Goal: Task Accomplishment & Management: Use online tool/utility

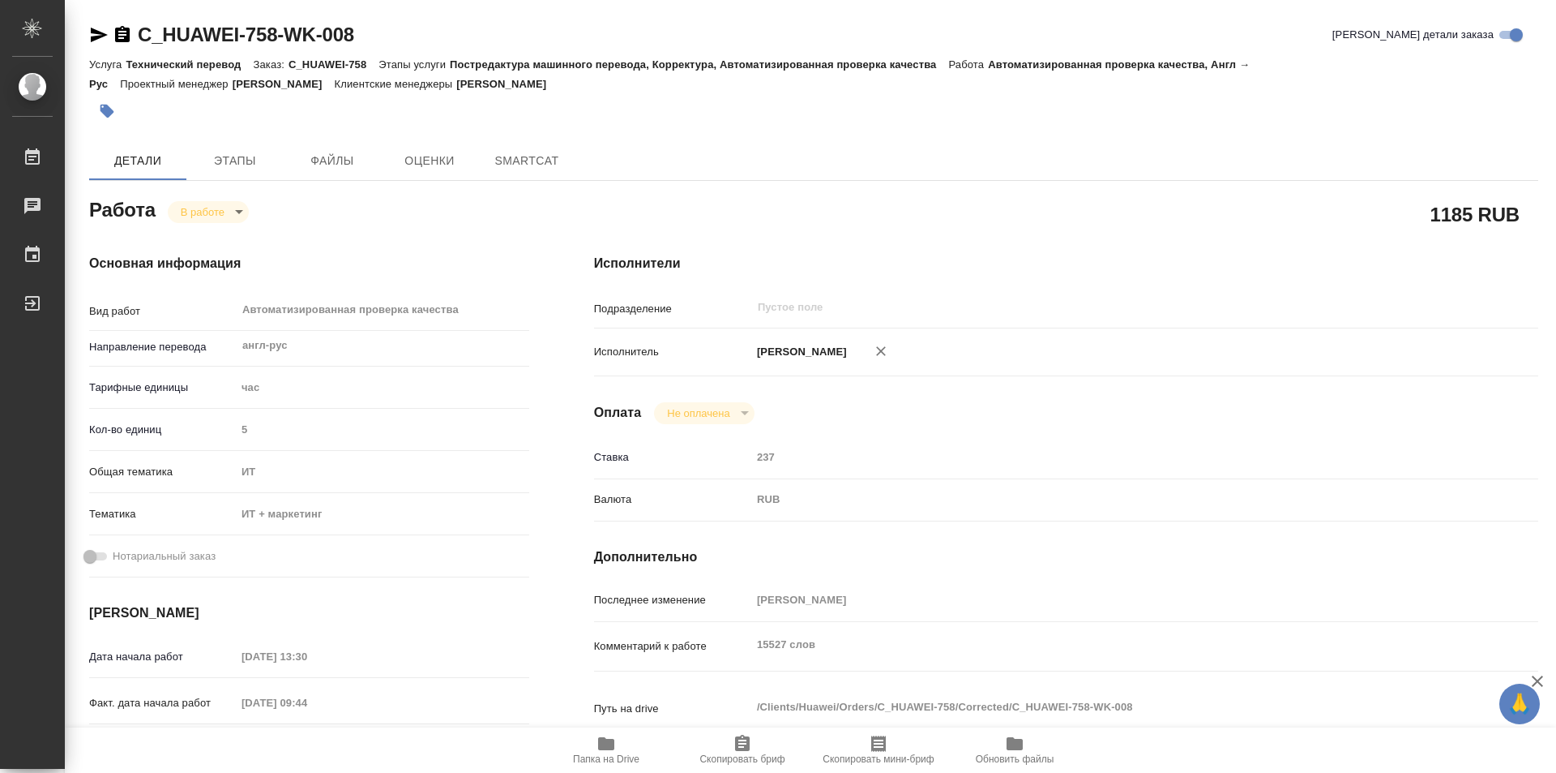
type textarea "x"
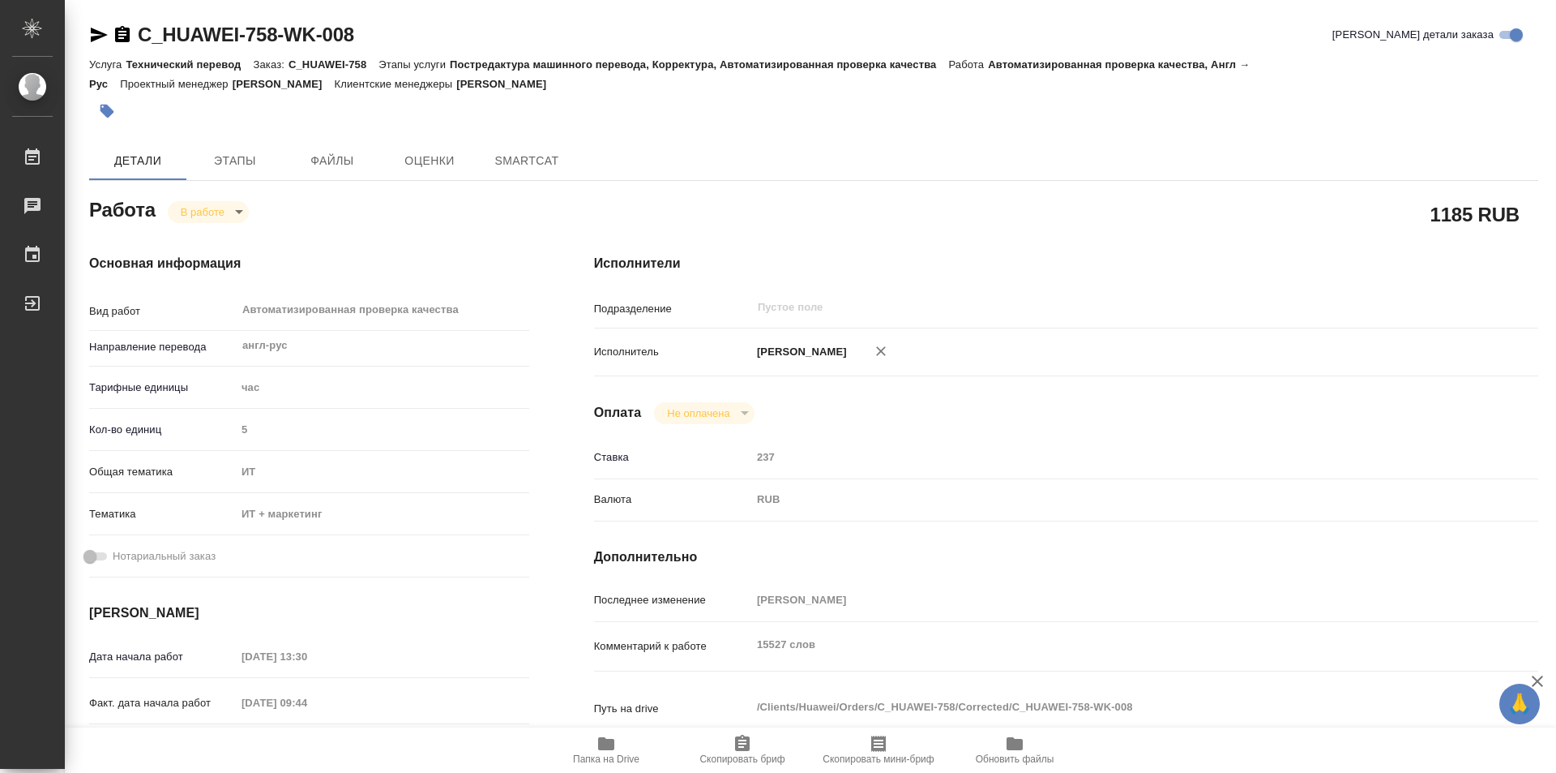
type textarea "x"
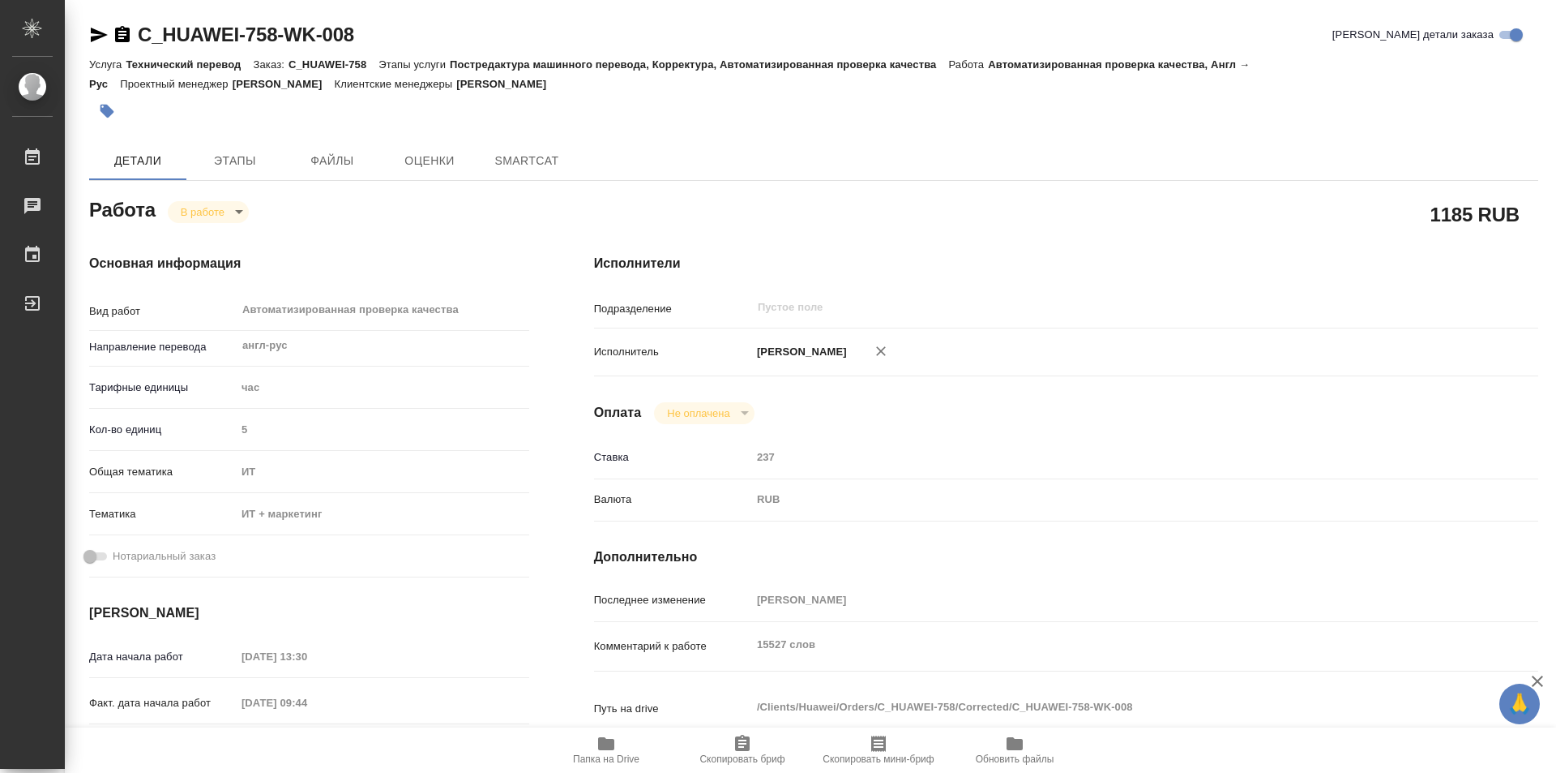
type textarea "x"
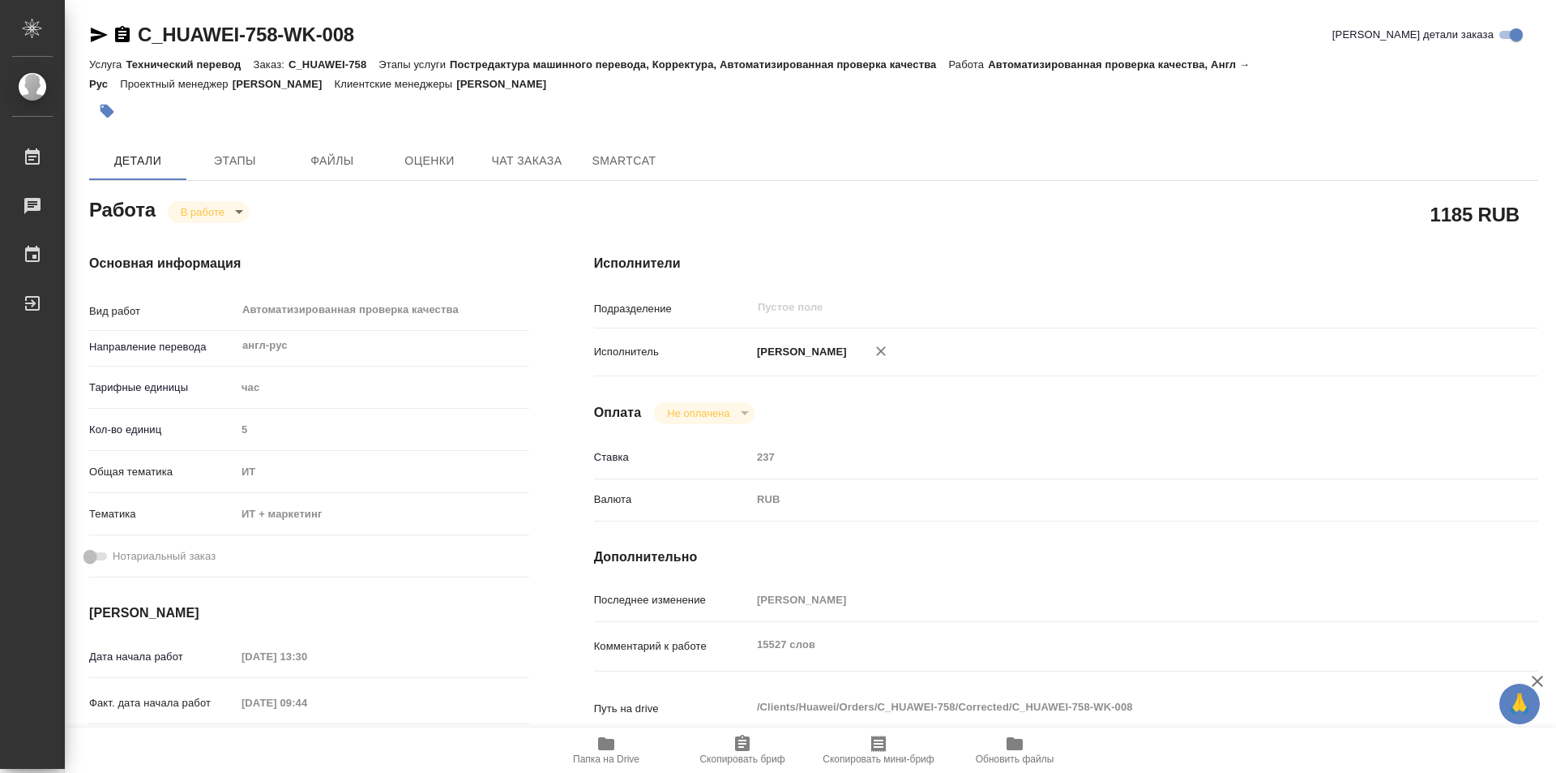
scroll to position [243, 0]
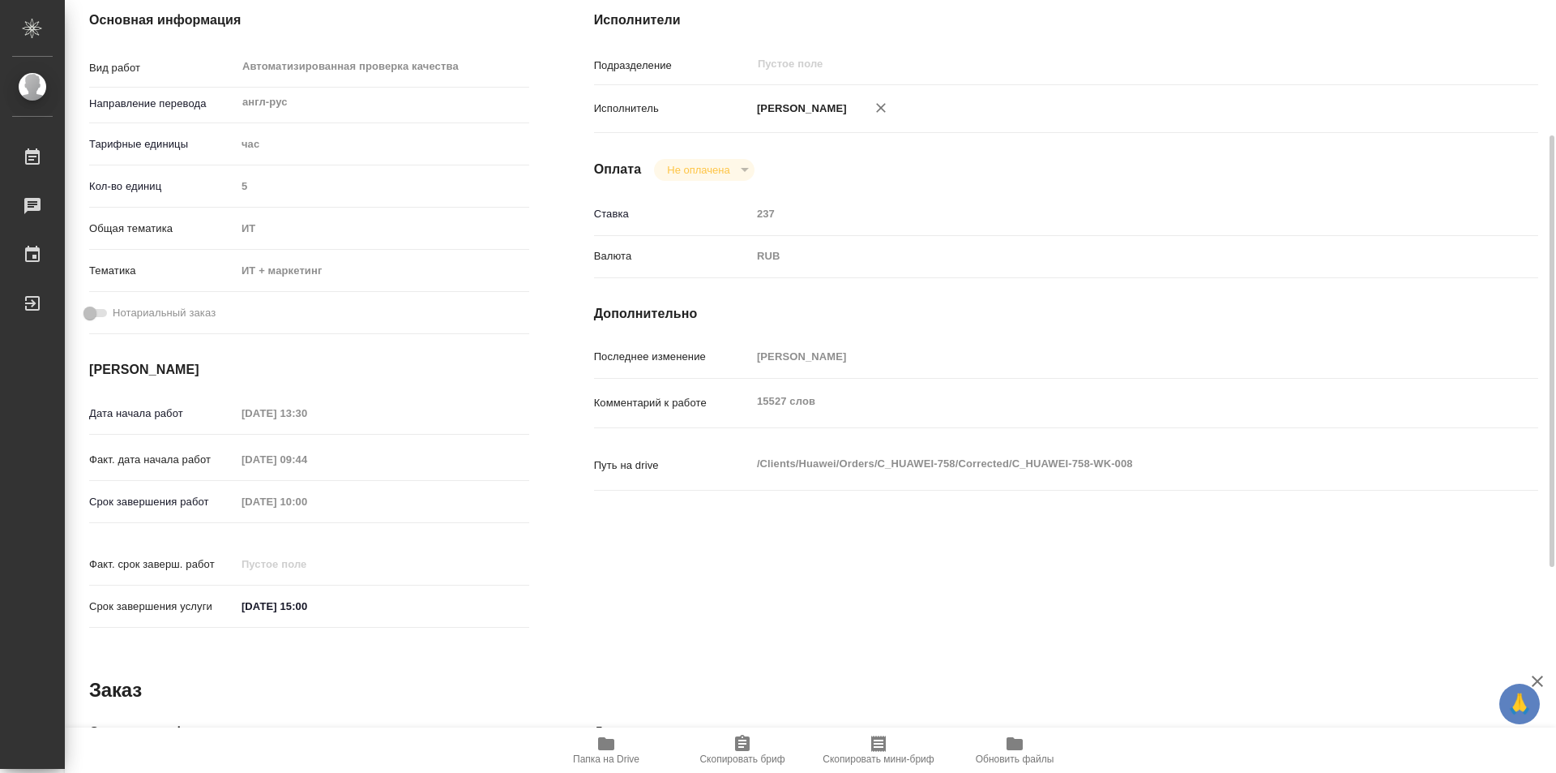
type textarea "x"
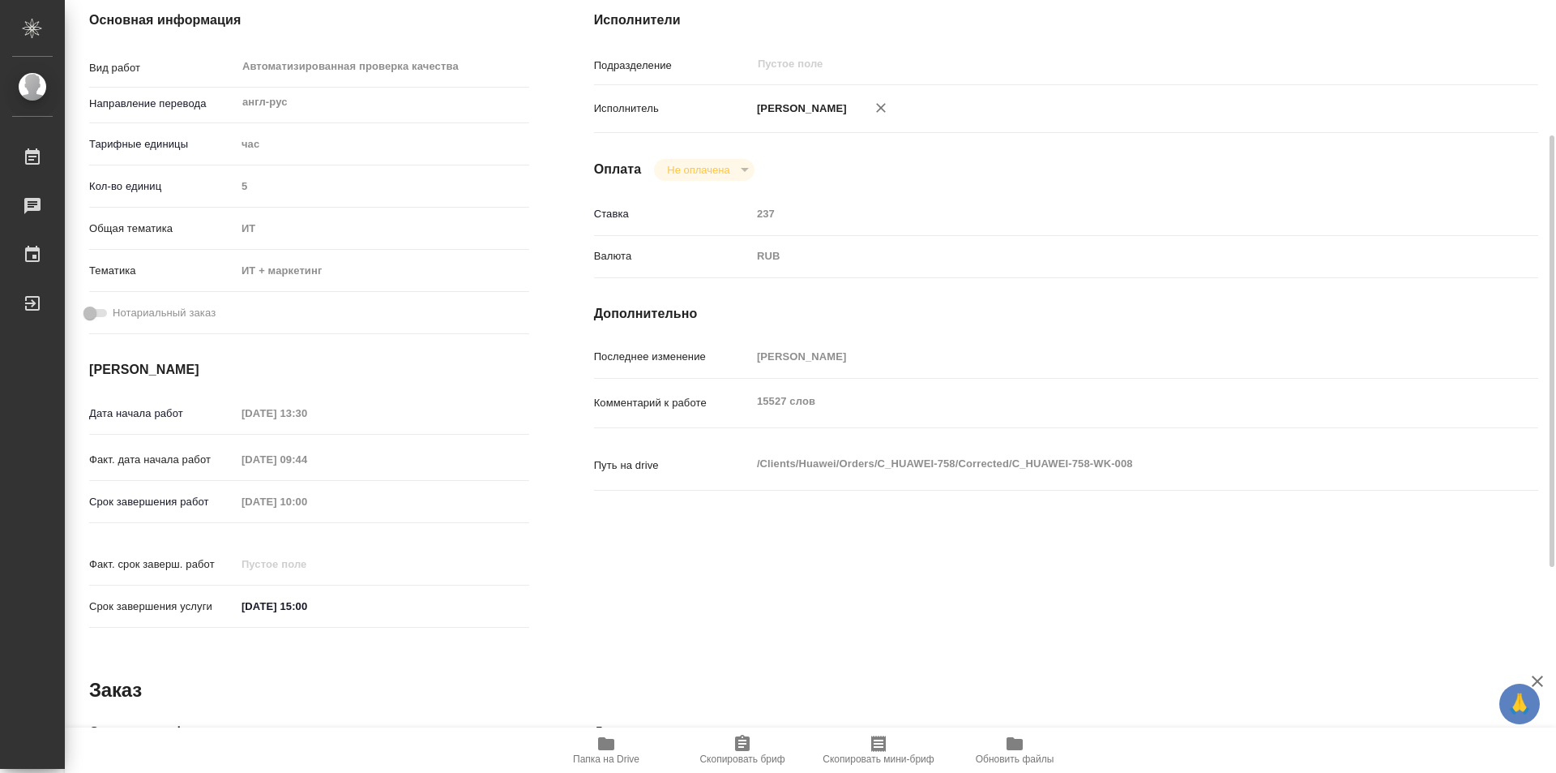
type textarea "x"
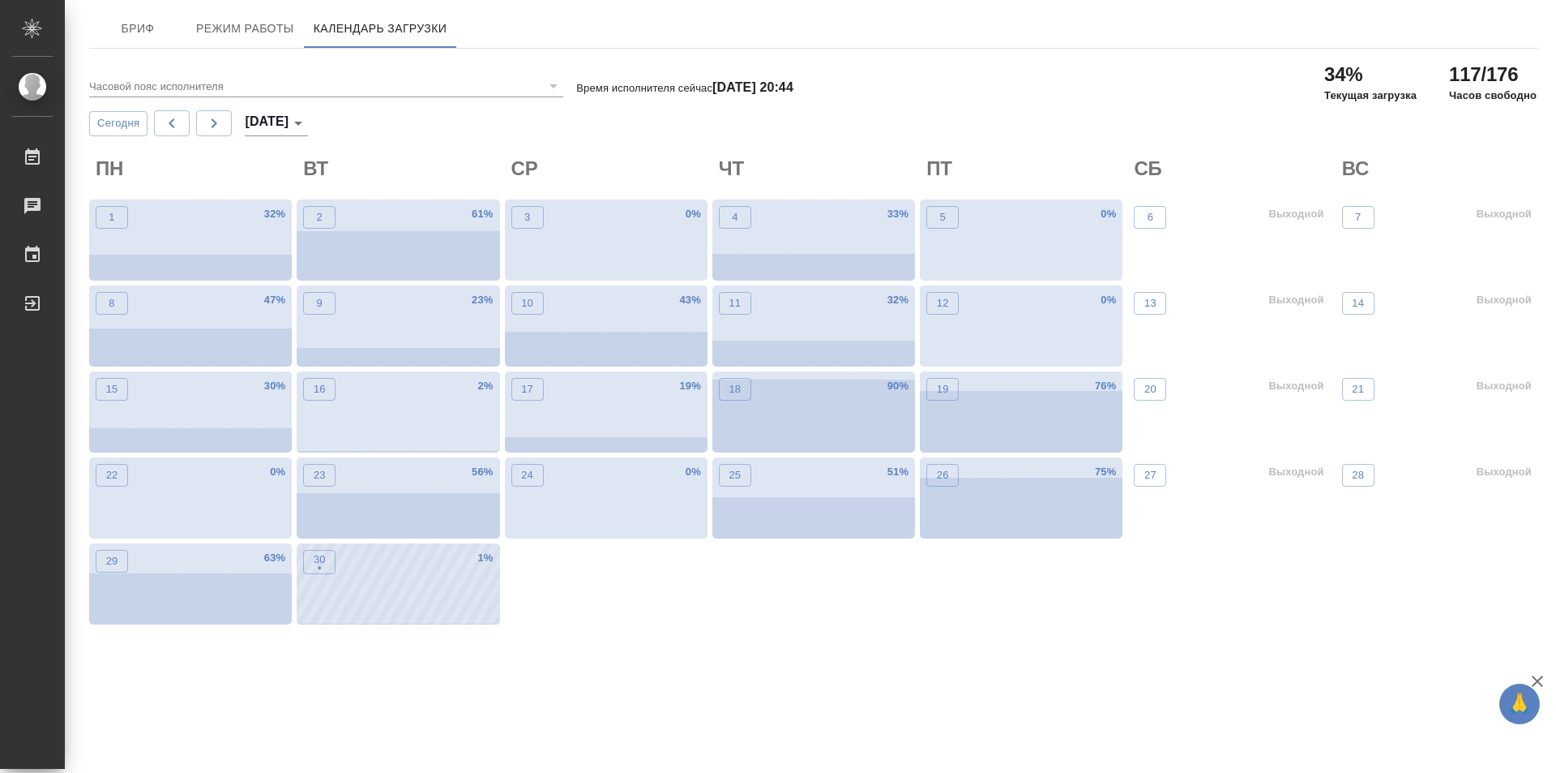
click at [426, 578] on div "30 • 1 %" at bounding box center [398, 583] width 203 height 81
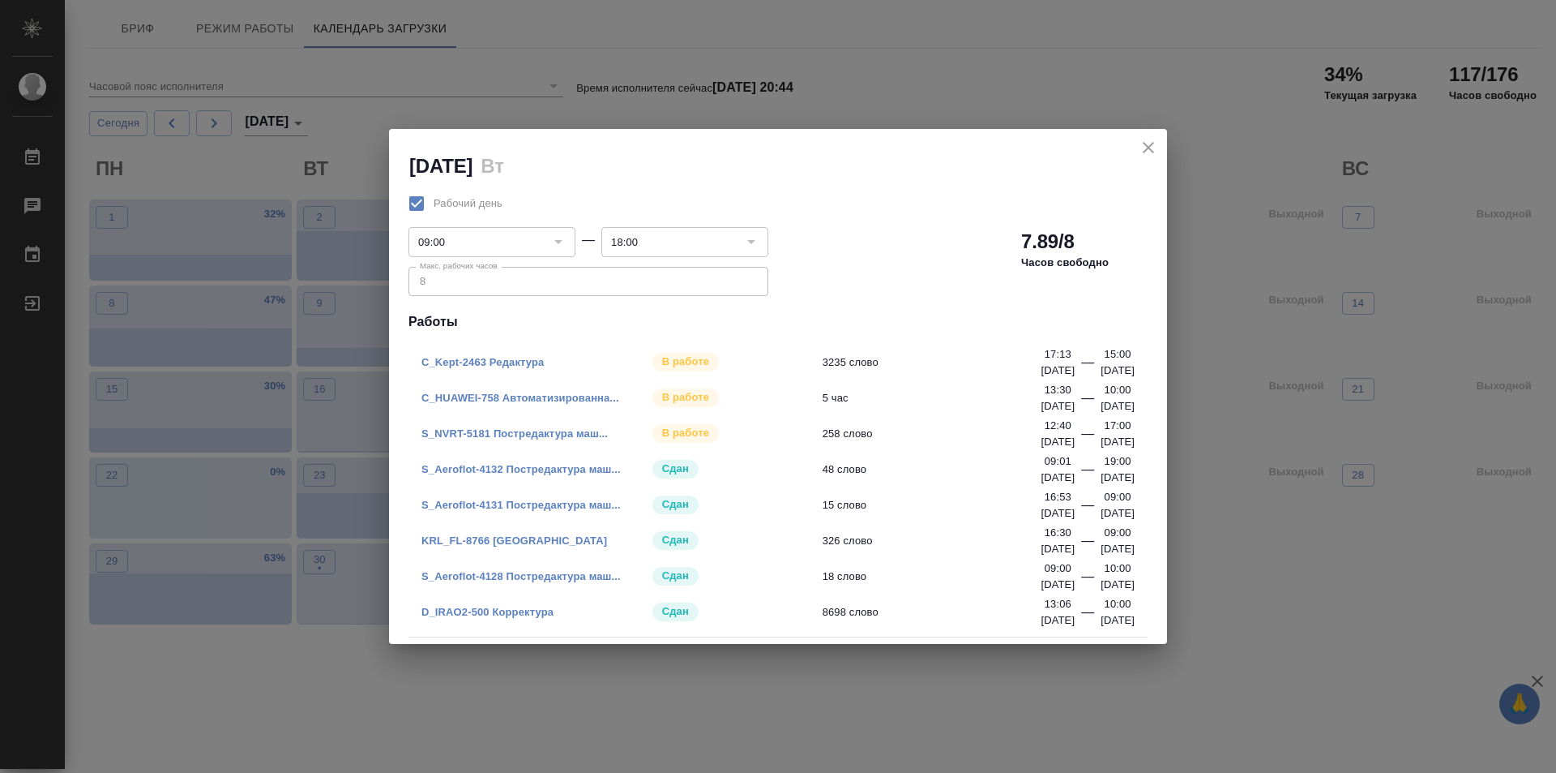
click at [1151, 150] on icon "close" at bounding box center [1148, 147] width 11 height 11
